Goal: Task Accomplishment & Management: Manage account settings

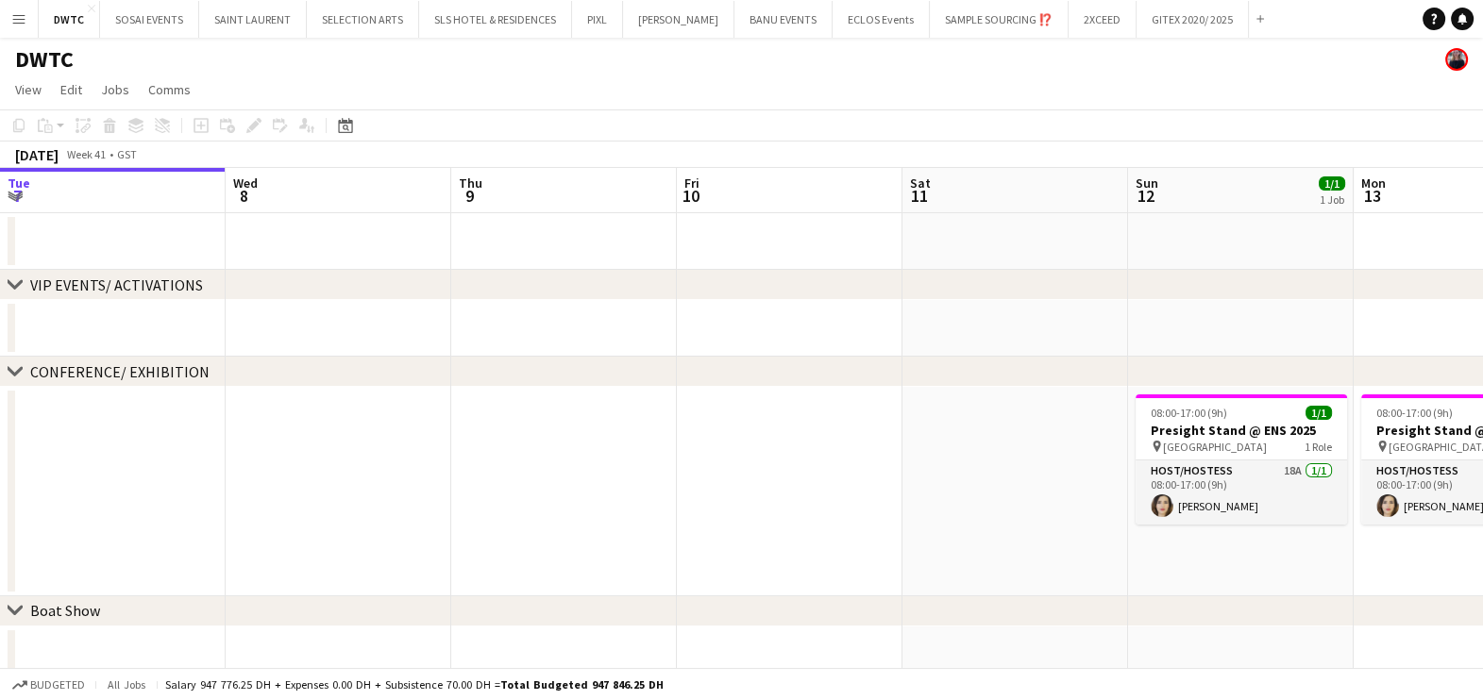
scroll to position [0, 798]
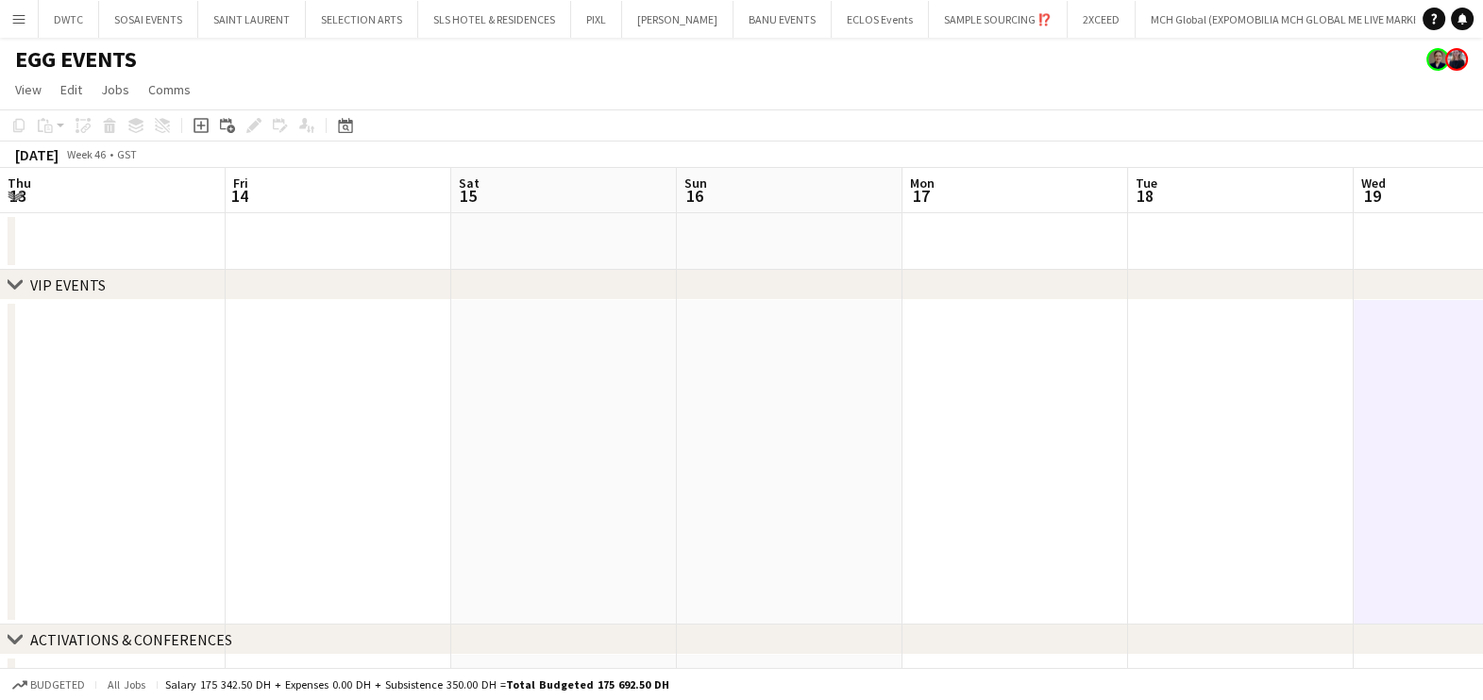
scroll to position [0, 746]
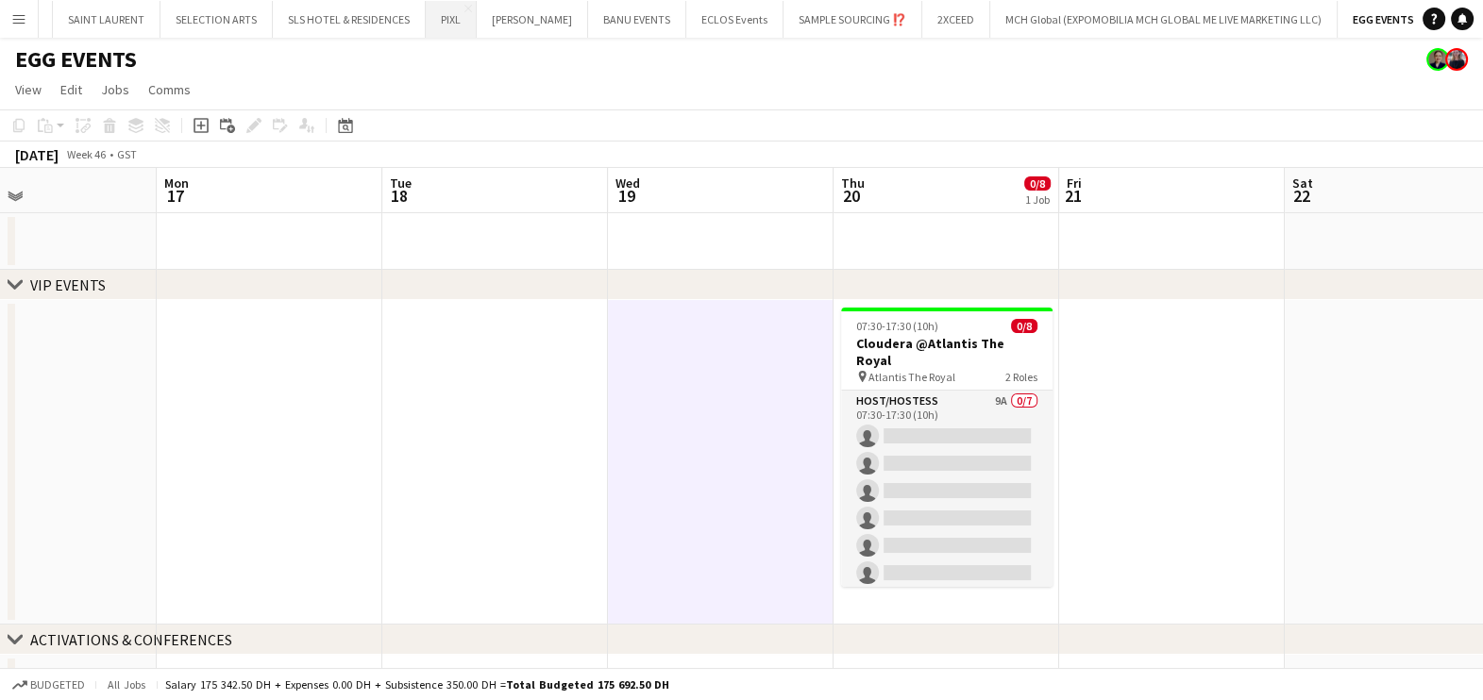
click at [448, 24] on button "PIXL Close" at bounding box center [451, 19] width 51 height 37
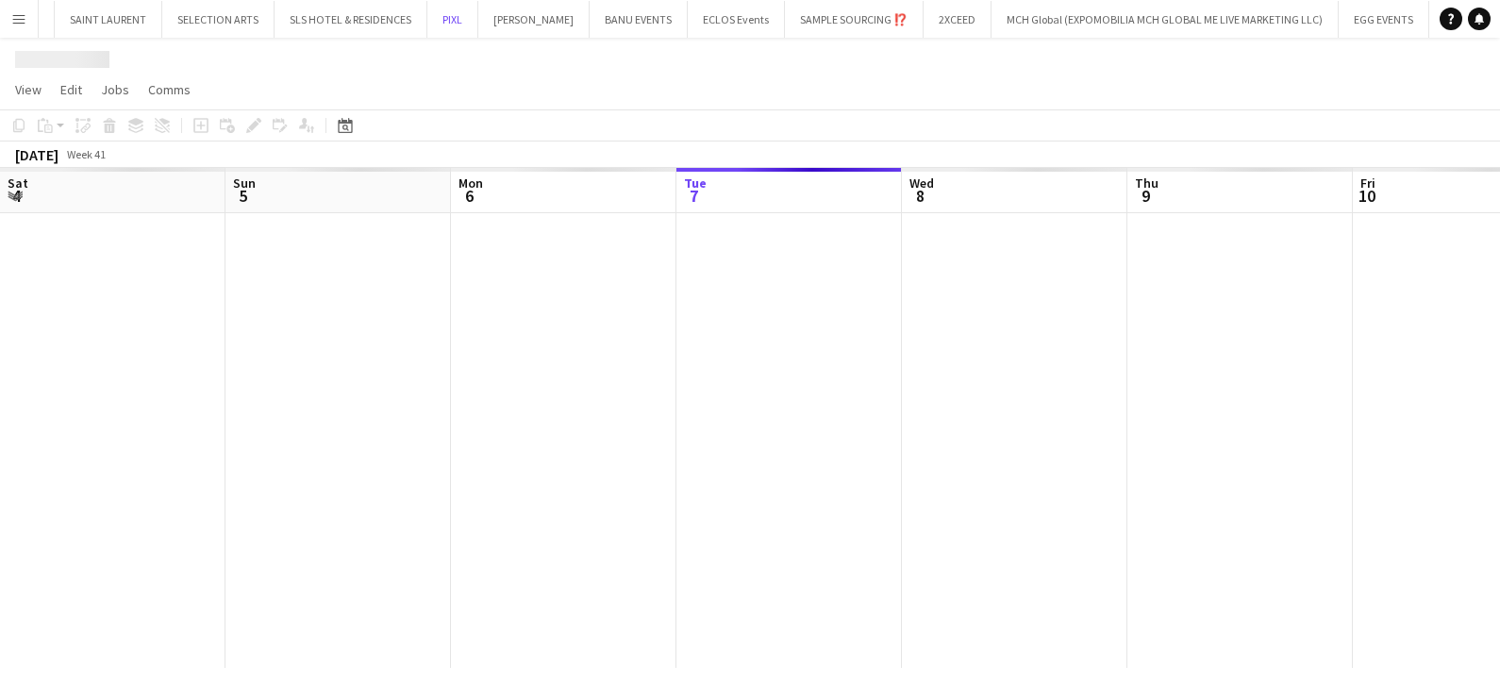
scroll to position [0, 451]
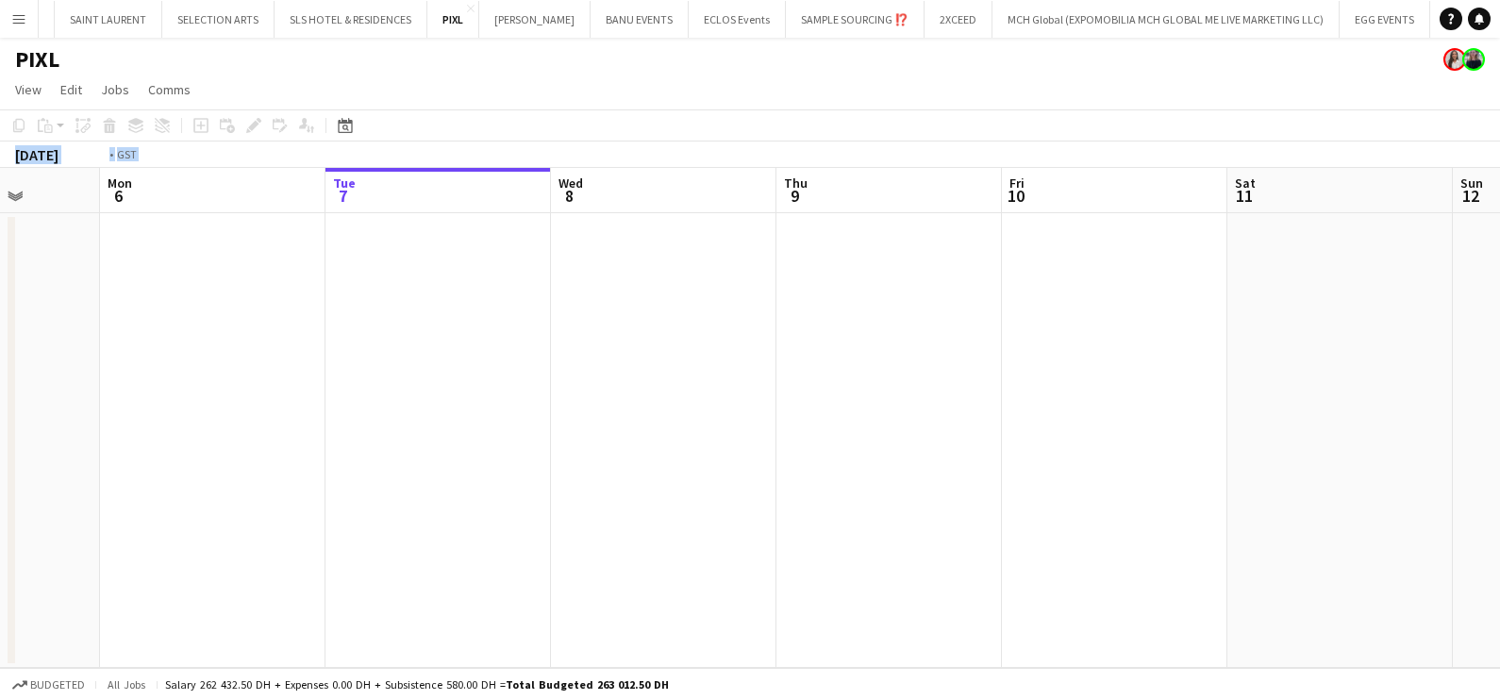
drag, startPoint x: 1283, startPoint y: 132, endPoint x: 364, endPoint y: 191, distance: 921.0
click at [365, 191] on app-calendar "Copy Paste Paste Ctrl+V Paste with crew Ctrl+Shift+V Paste linked Job Delete Gr…" at bounding box center [750, 388] width 1500 height 559
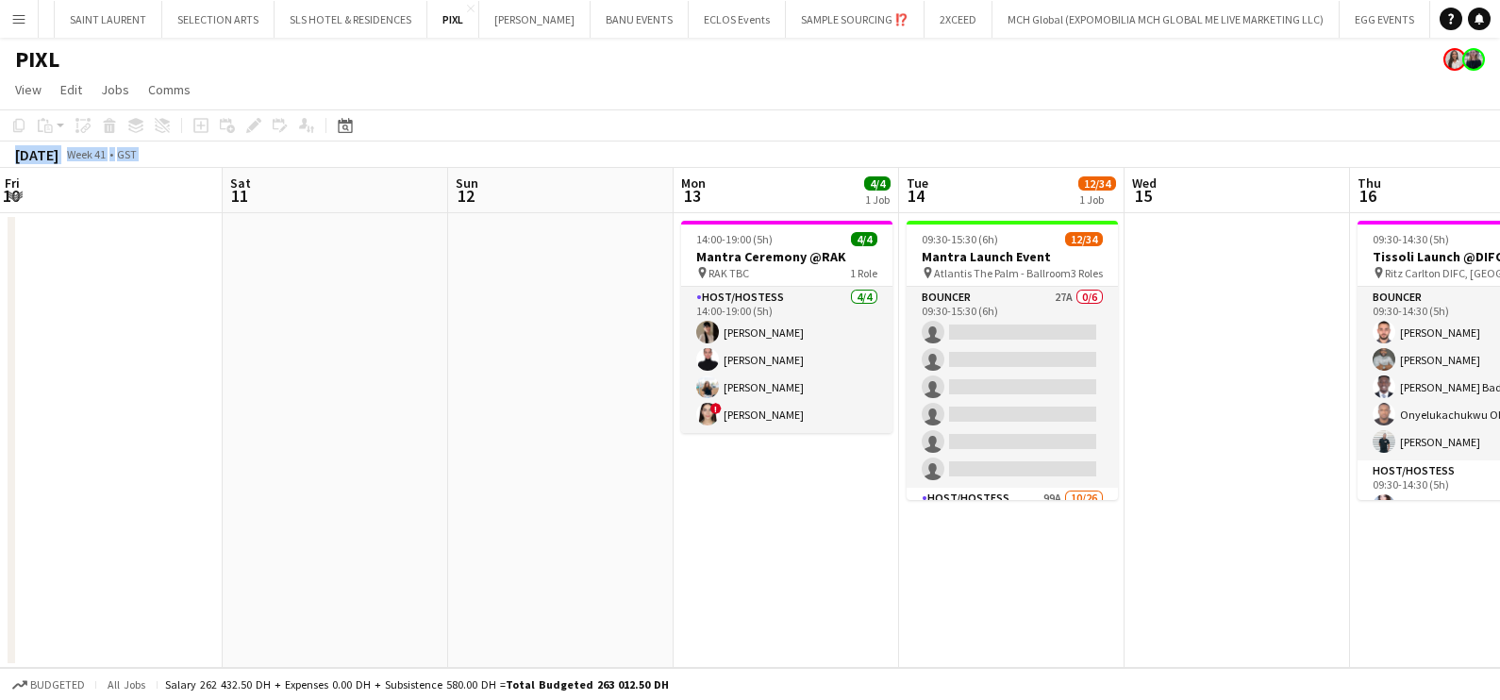
scroll to position [0, 684]
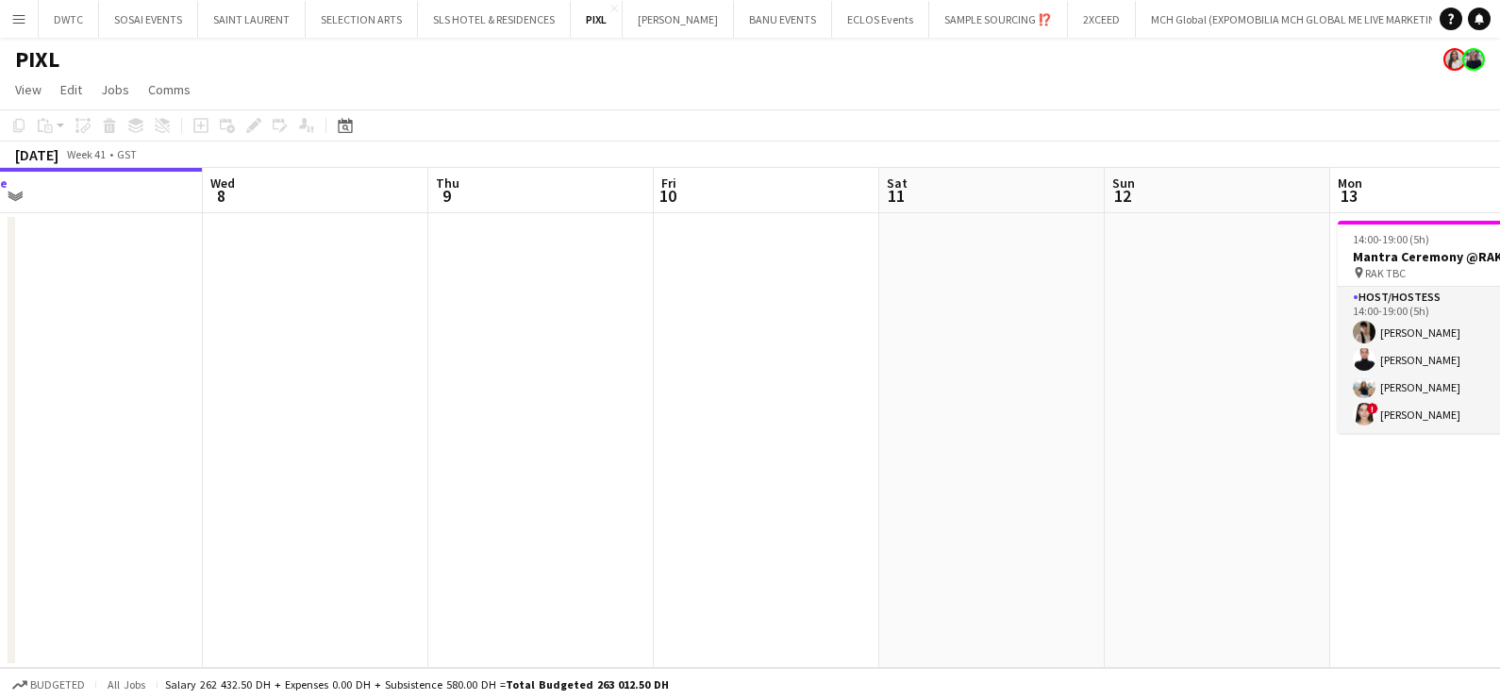
drag, startPoint x: 1327, startPoint y: 425, endPoint x: 542, endPoint y: 429, distance: 785.2
click at [593, 425] on app-calendar-viewport "Sat 4 Sun 5 Mon 6 Tue 7 Wed 8 Thu 9 Fri 10 Sat 11 Sun 12 Mon 13 4/4 1 Job Tue 1…" at bounding box center [750, 418] width 1500 height 500
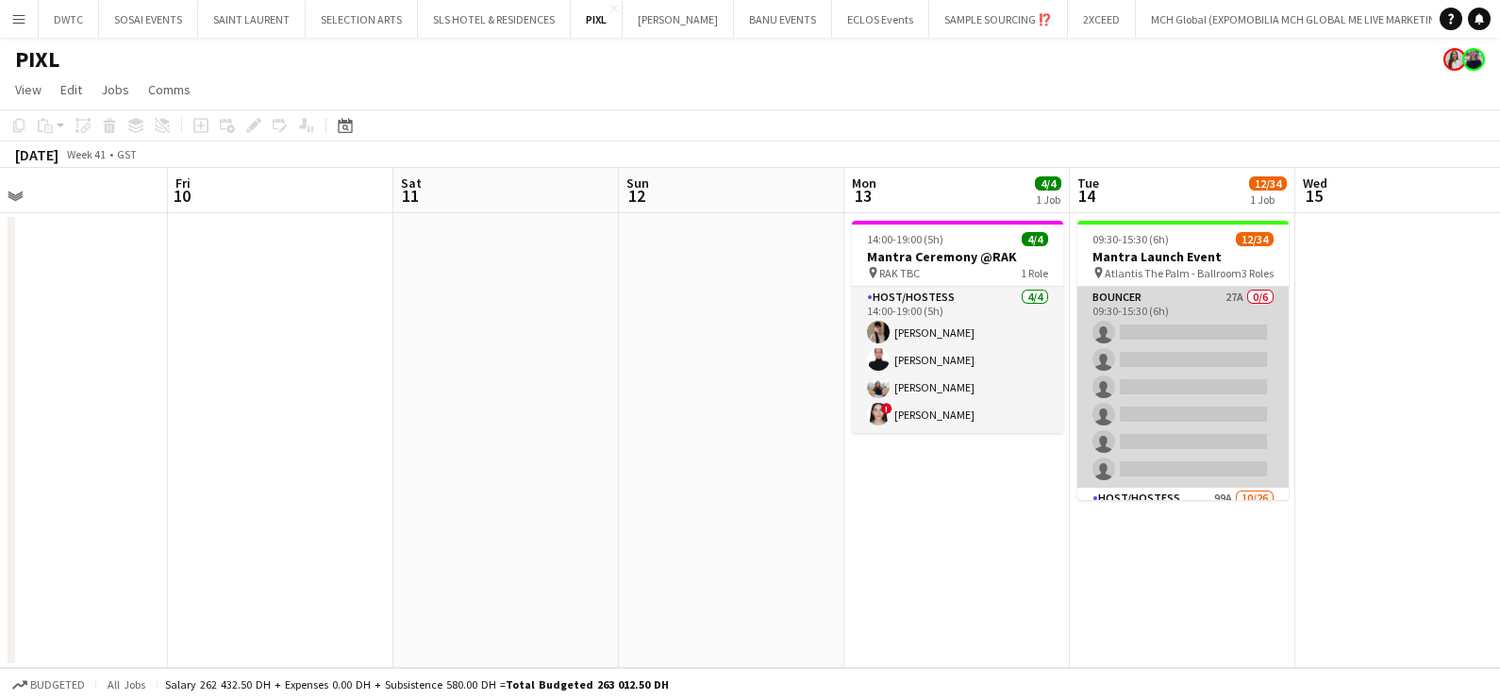
scroll to position [0, 654]
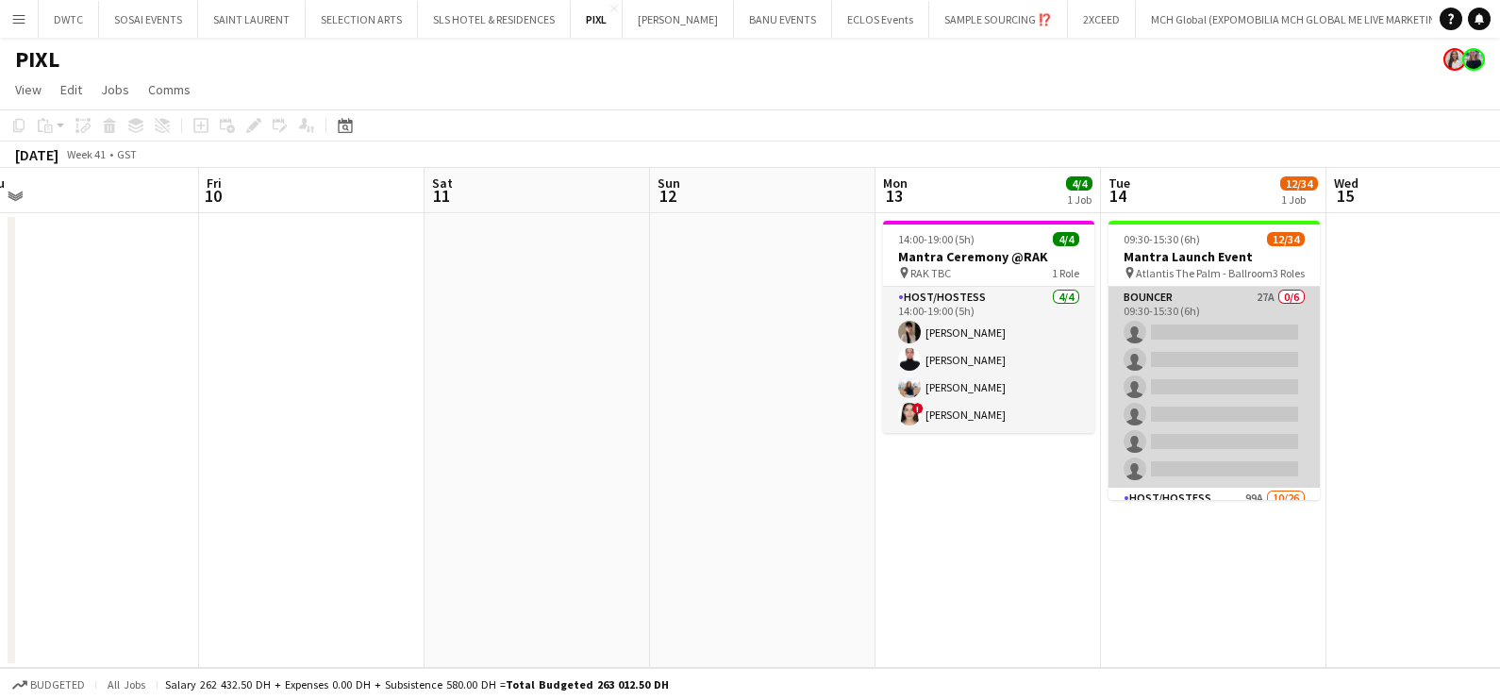
drag, startPoint x: 1159, startPoint y: 436, endPoint x: 580, endPoint y: 443, distance: 578.5
click at [562, 442] on app-calendar-viewport "Mon 6 Tue 7 Wed 8 Thu 9 Fri 10 Sat 11 Sun 12 Mon 13 4/4 1 Job Tue 14 12/34 1 Jo…" at bounding box center [750, 418] width 1500 height 500
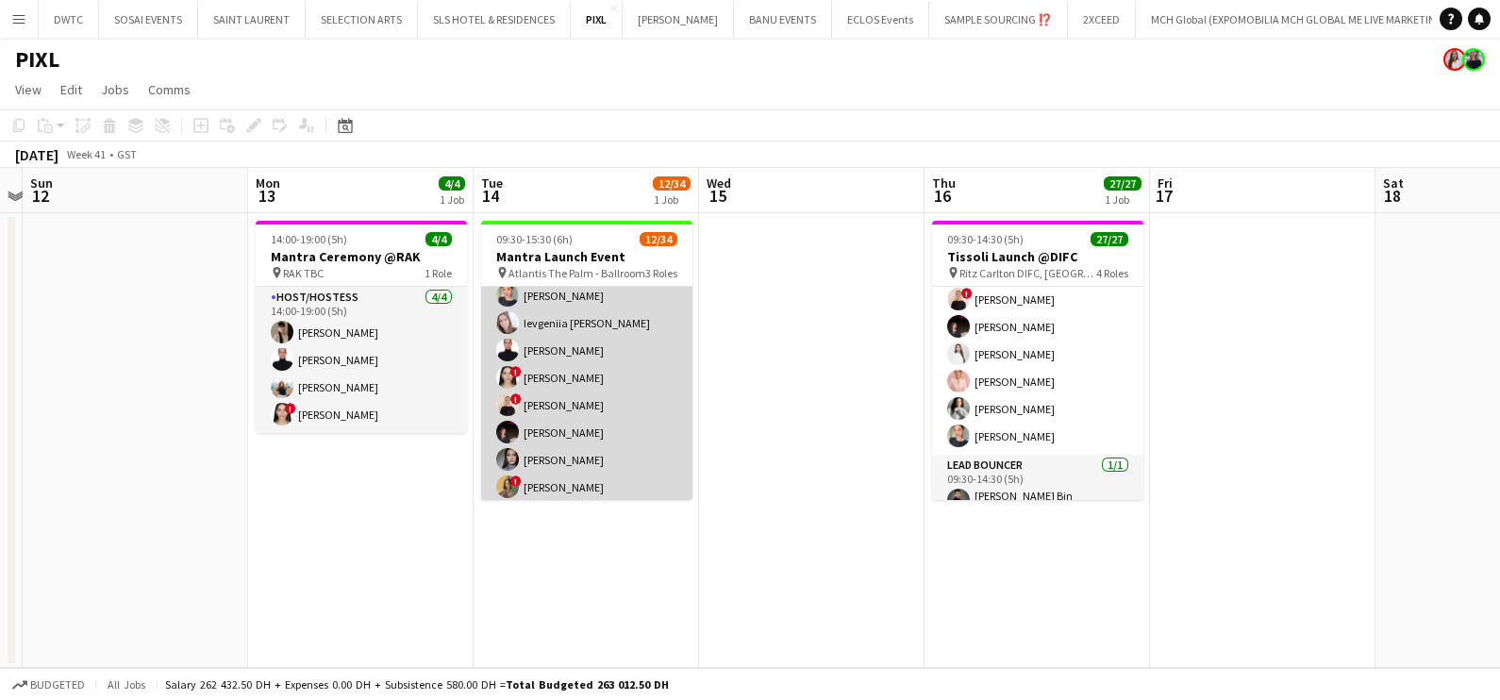
scroll to position [235, 0]
click at [557, 377] on app-card-role "Host/Hostess 99A 10/26 09:30-15:30 (6h) Kateryna Varava Tanyarat Prachuabsin Ie…" at bounding box center [586, 627] width 211 height 748
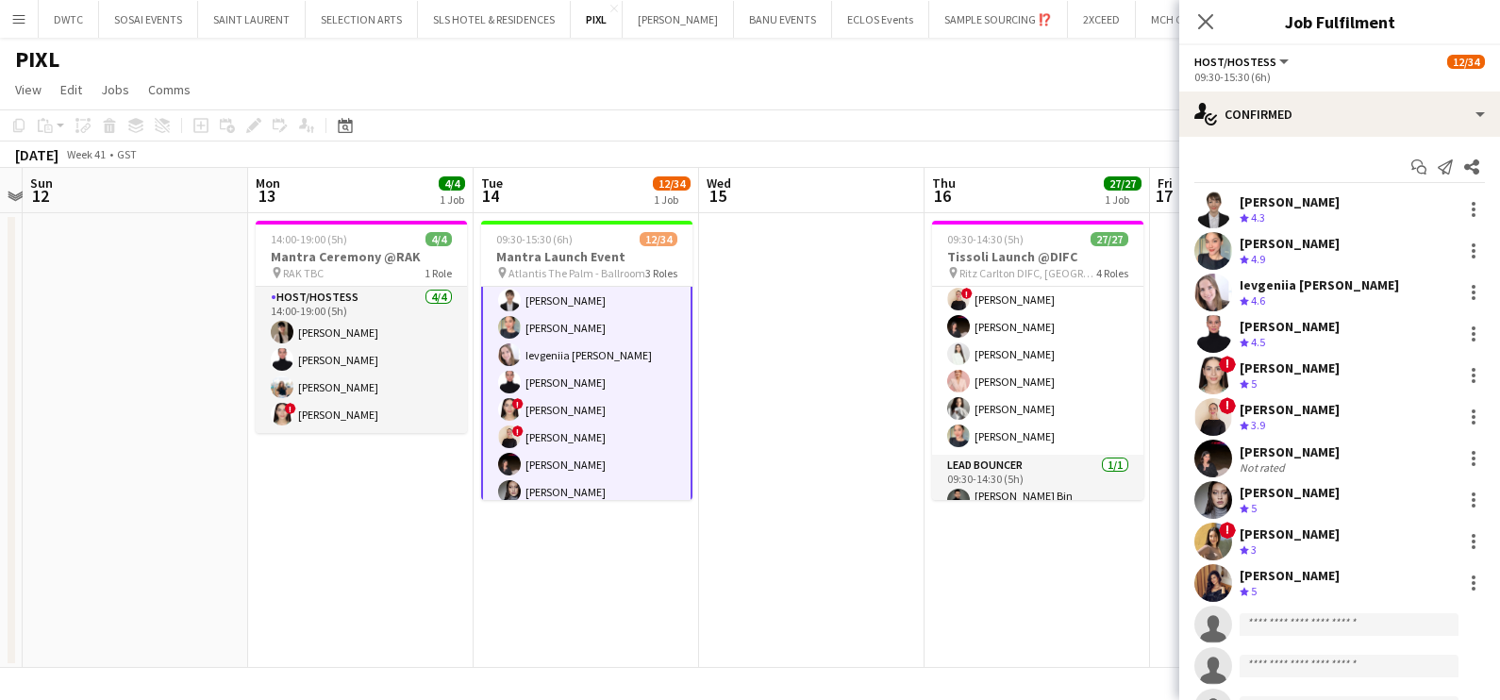
scroll to position [237, 0]
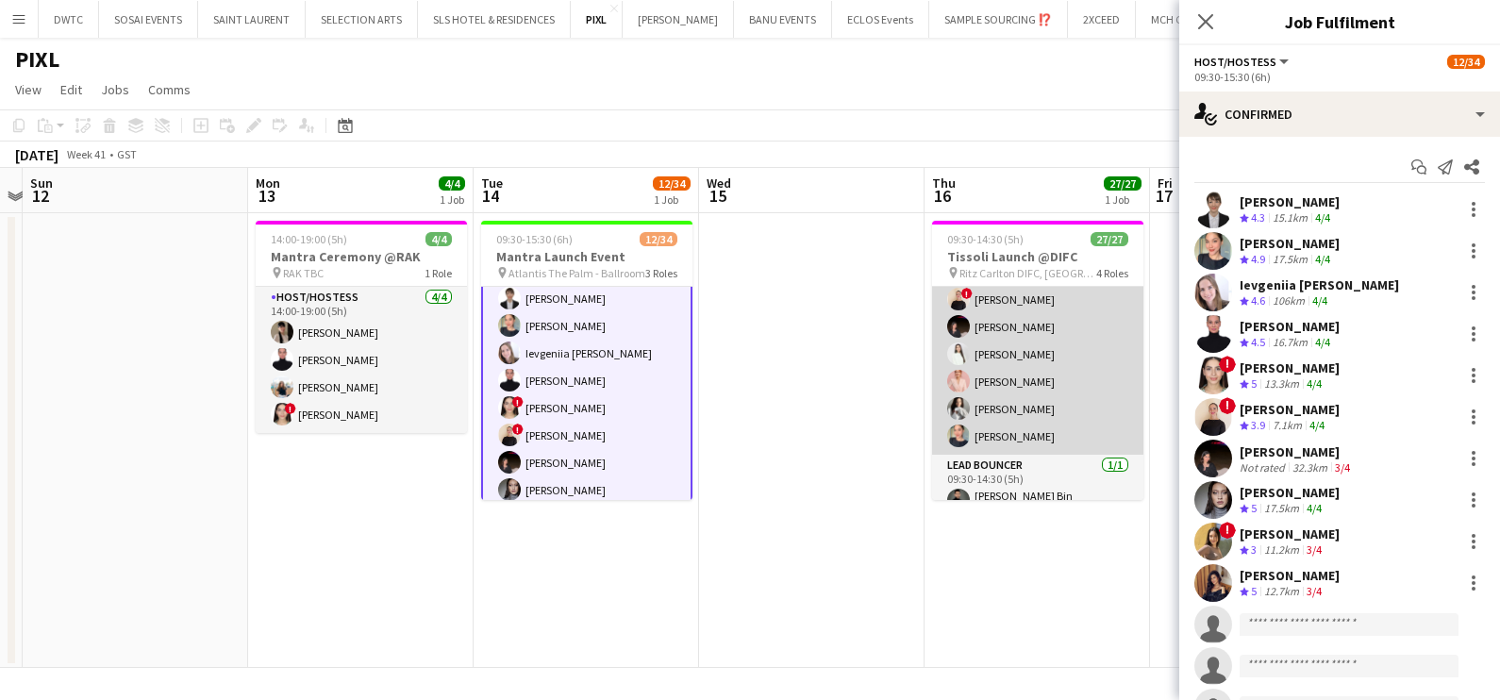
click at [1014, 350] on app-card-role "Host/Hostess 20/20 09:30-14:30 (5h) Daria Ganzhura Santa Araja Ruth Jasmine Req…" at bounding box center [1037, 163] width 211 height 584
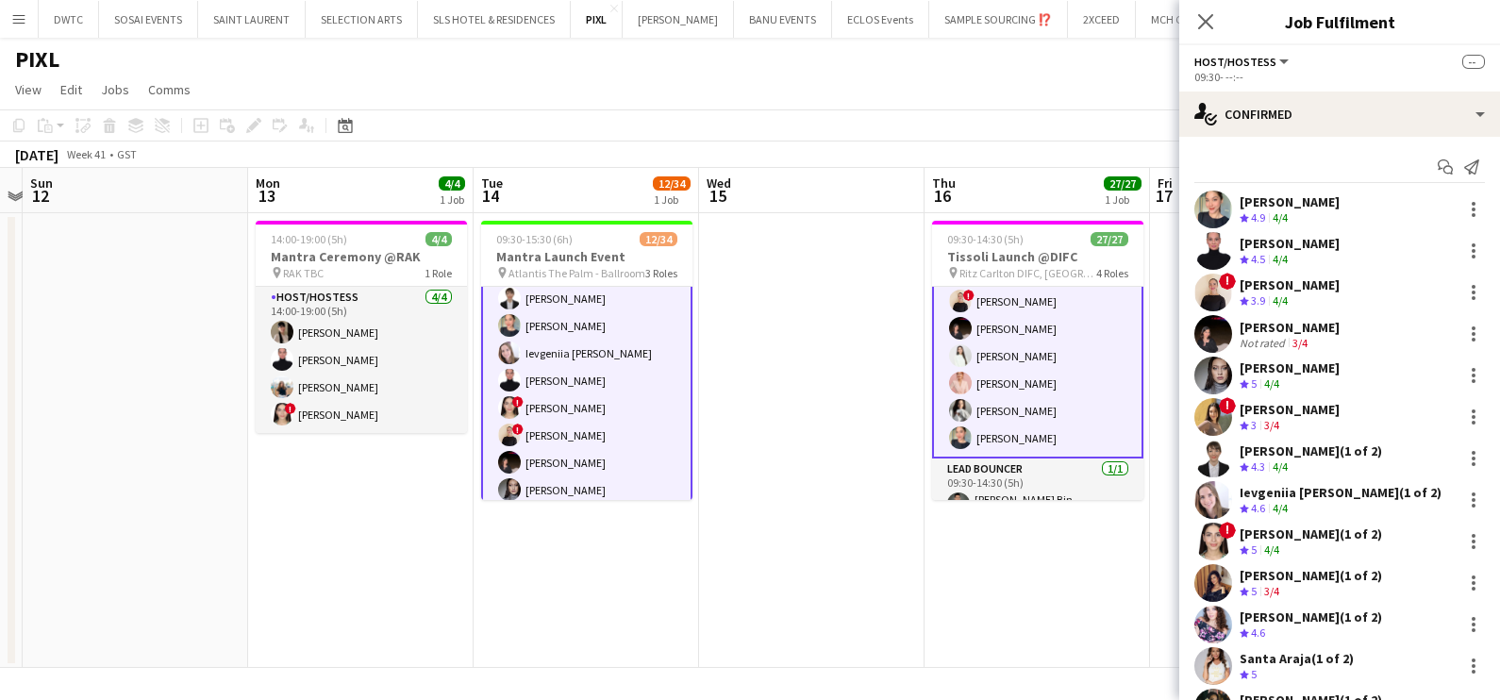
scroll to position [591, 0]
click at [1472, 334] on div at bounding box center [1474, 334] width 4 height 4
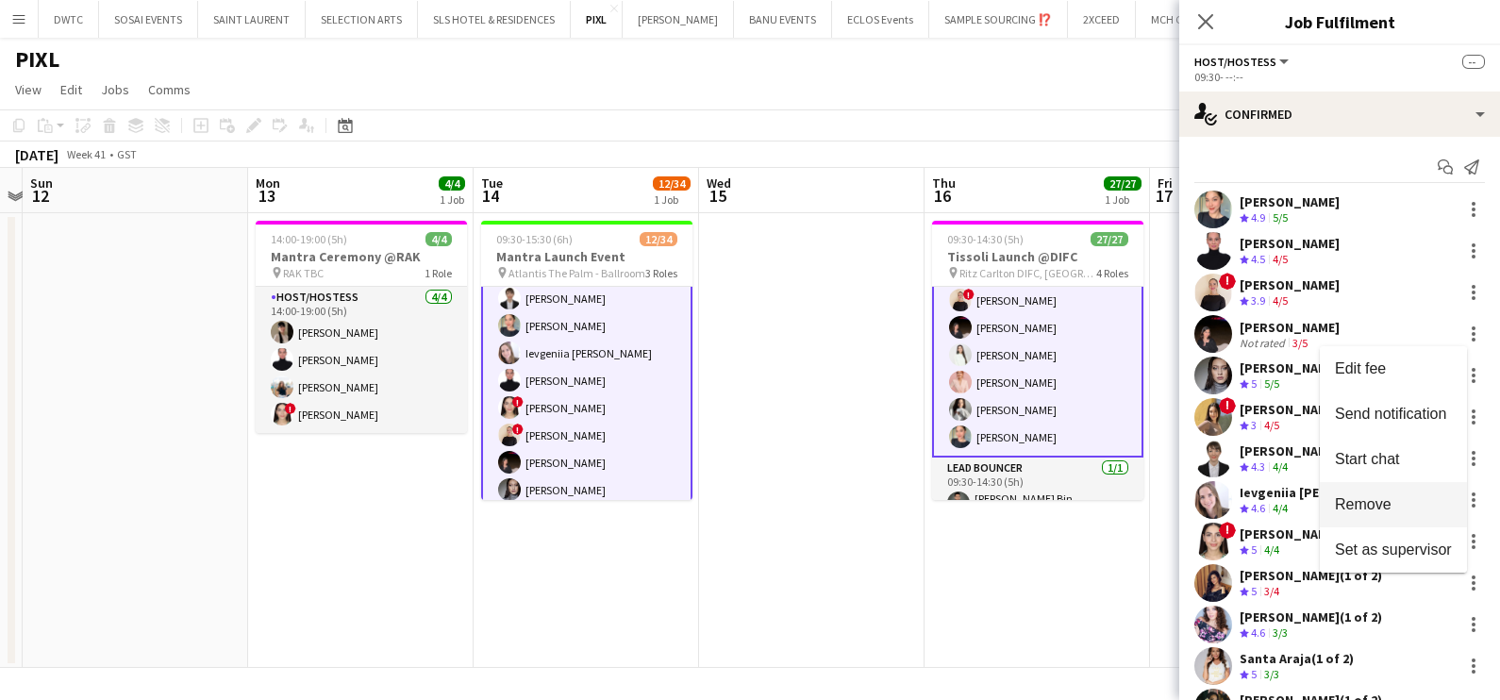
click at [1385, 502] on span "Remove" at bounding box center [1363, 504] width 57 height 16
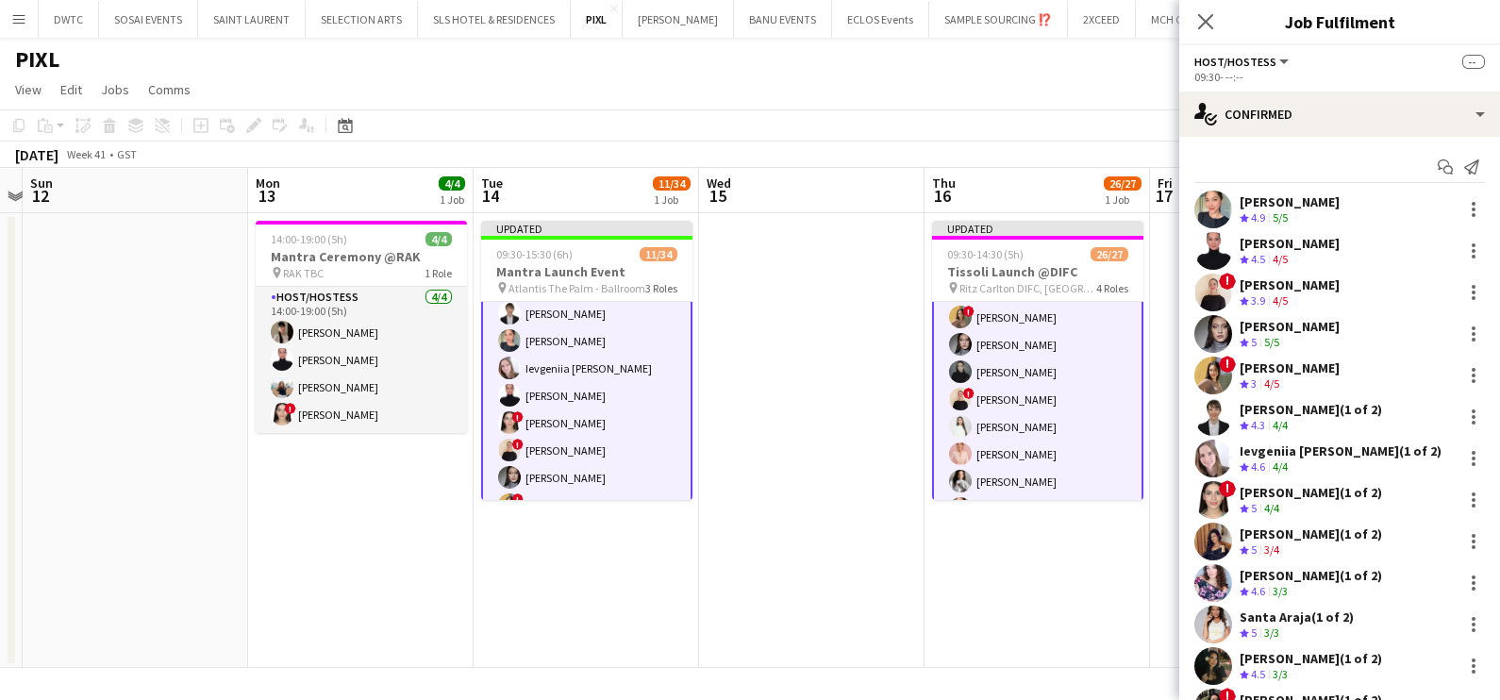
scroll to position [590, 0]
click at [884, 435] on app-date-cell at bounding box center [812, 440] width 226 height 455
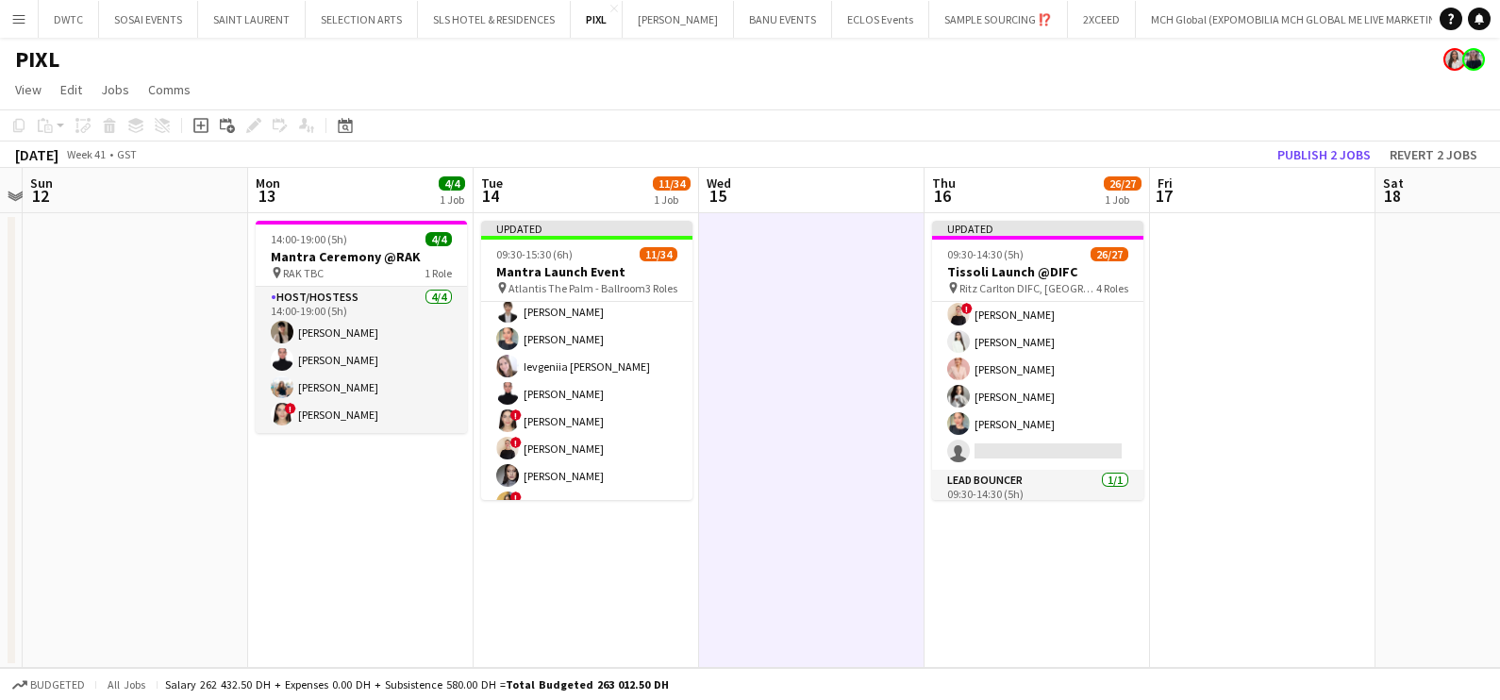
scroll to position [588, 0]
click at [1352, 147] on button "Publish 2 jobs" at bounding box center [1324, 154] width 109 height 25
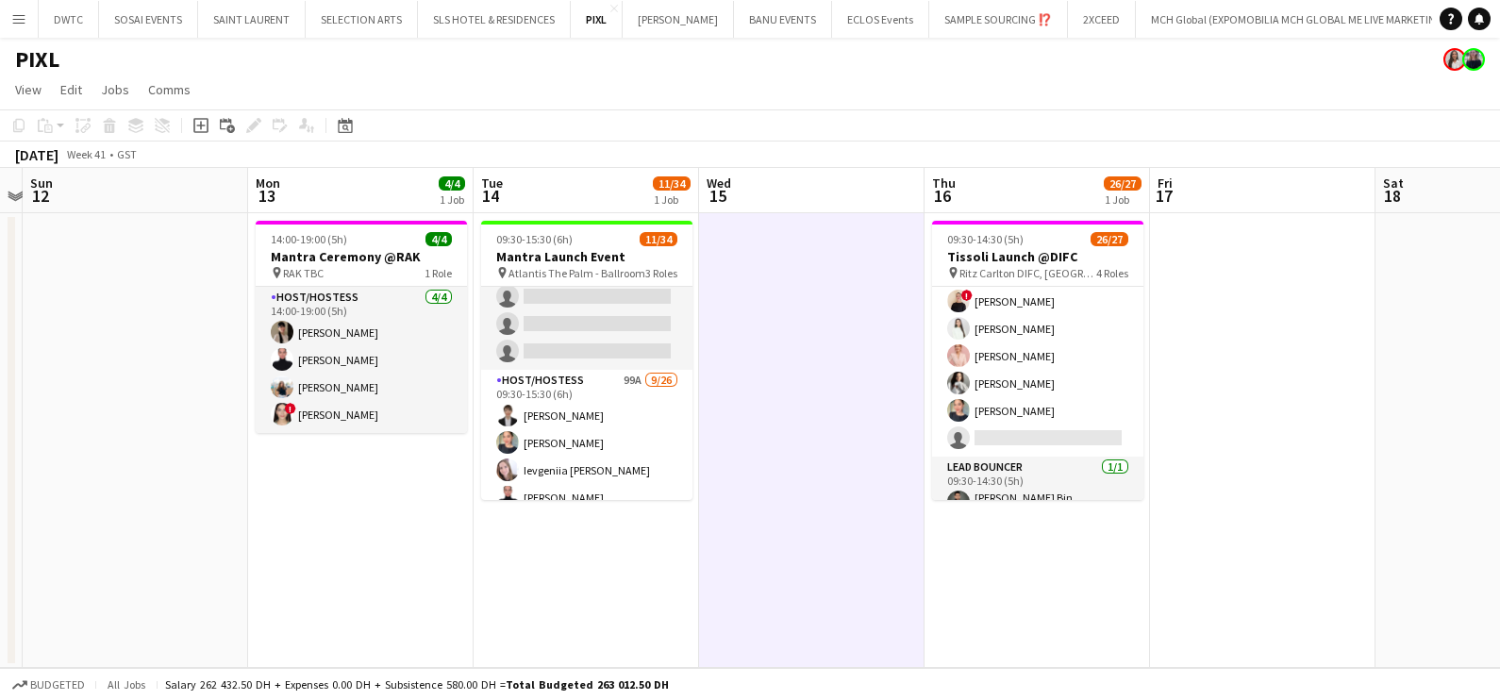
scroll to position [117, 0]
